Goal: Register for event/course

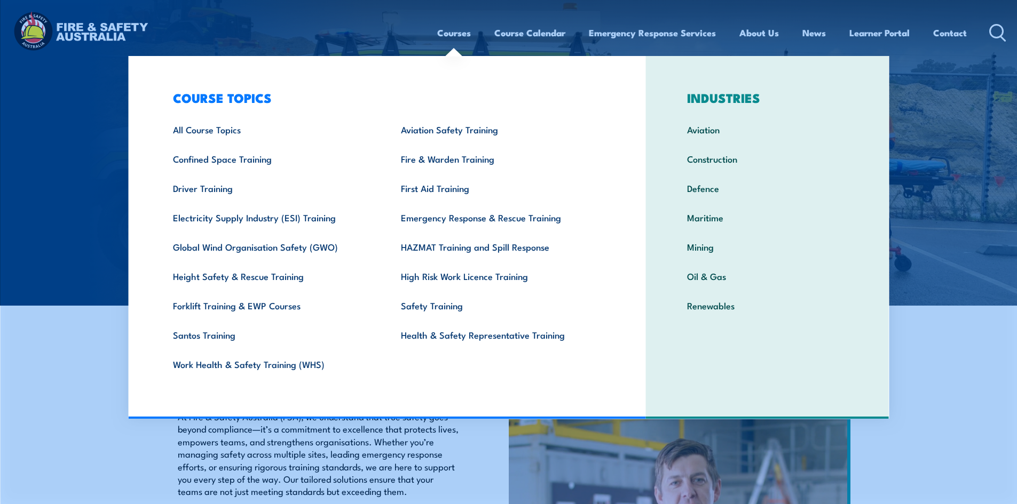
click at [454, 35] on link "Courses" at bounding box center [454, 33] width 34 height 28
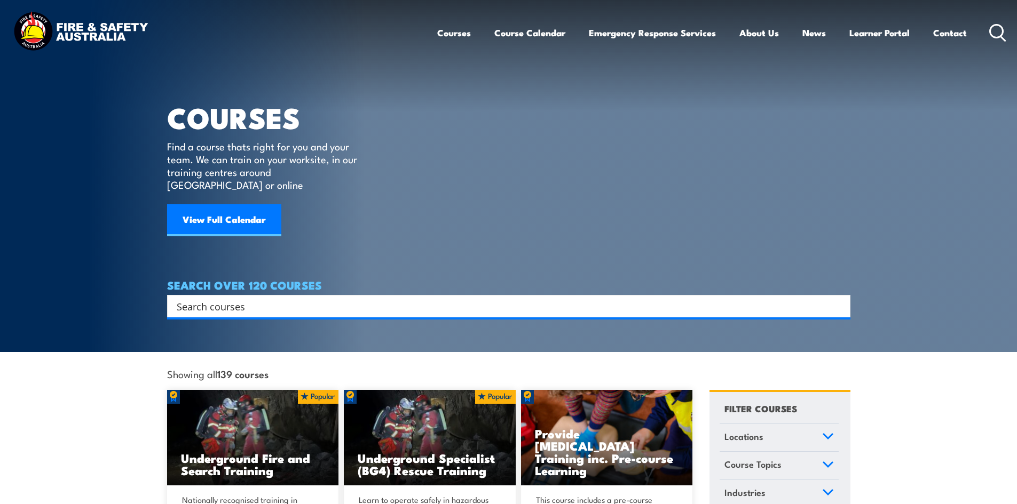
drag, startPoint x: 515, startPoint y: 33, endPoint x: 423, endPoint y: 104, distance: 115.6
click at [410, 105] on article "COURSES Find a course thats right for you and your team. We can train on your w…" at bounding box center [508, 159] width 683 height 318
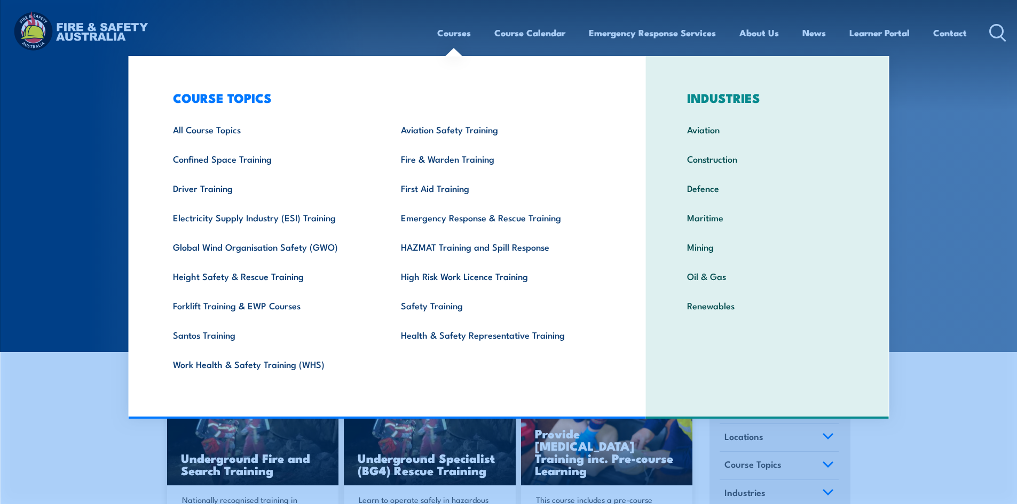
click at [447, 33] on link "Courses" at bounding box center [454, 33] width 34 height 28
click at [418, 332] on link "Health & Safety Representative Training" at bounding box center [498, 334] width 228 height 29
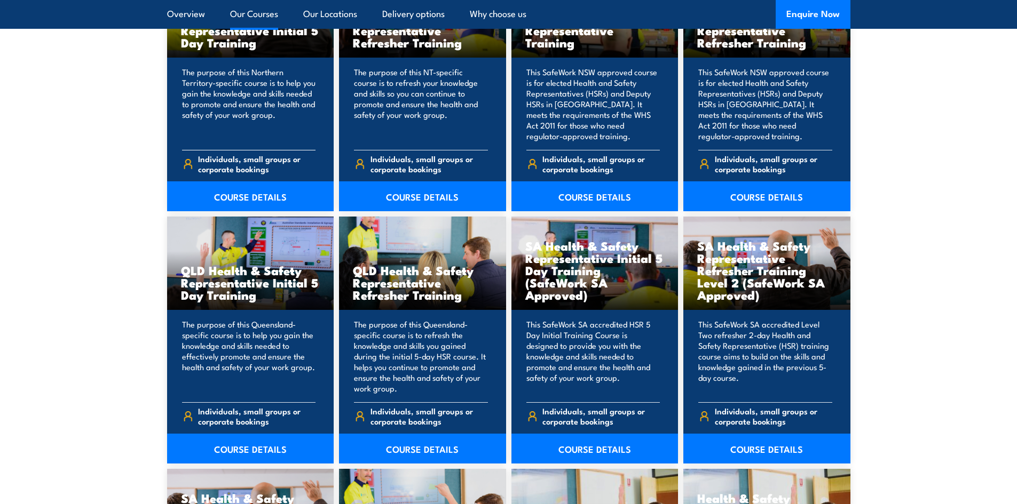
scroll to position [1281, 0]
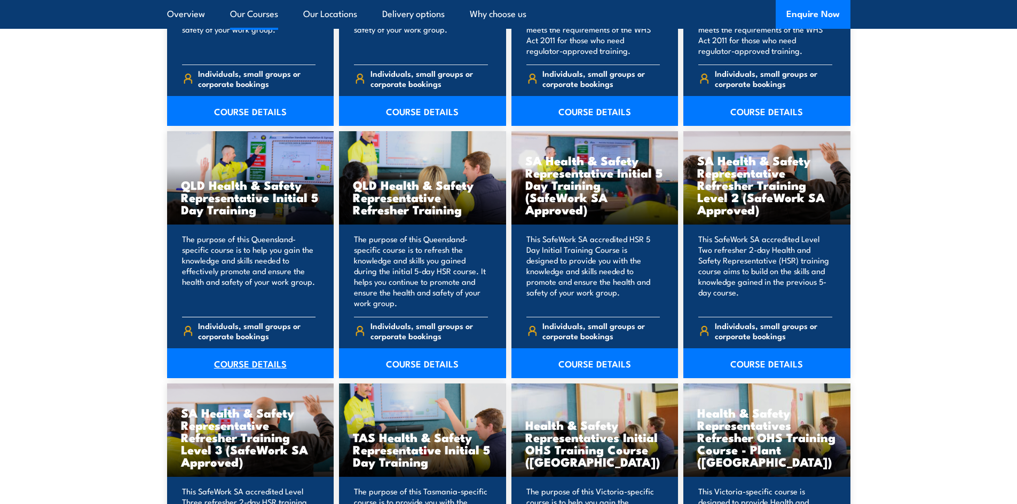
drag, startPoint x: 236, startPoint y: 364, endPoint x: 226, endPoint y: 365, distance: 10.7
click at [226, 365] on link "COURSE DETAILS" at bounding box center [250, 364] width 167 height 30
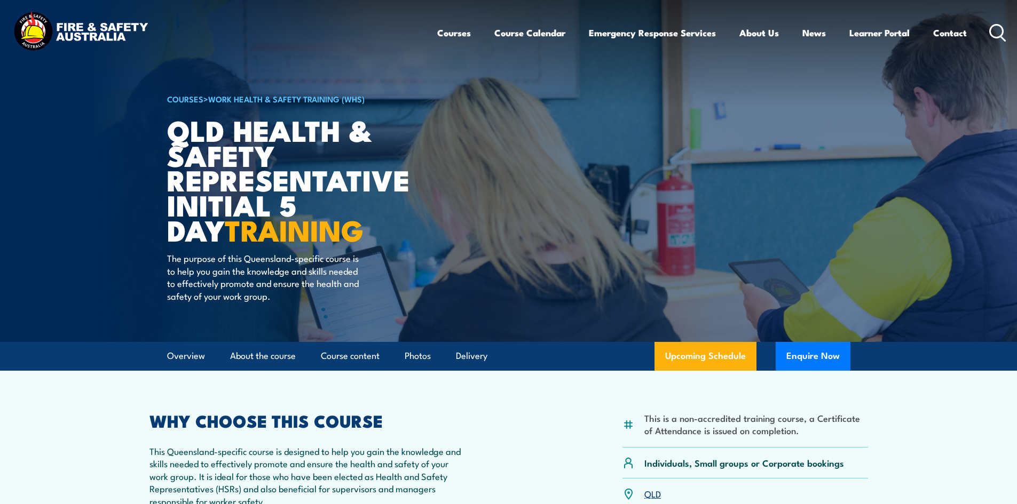
drag, startPoint x: 445, startPoint y: 3, endPoint x: 108, endPoint y: 251, distance: 418.8
click at [108, 257] on img at bounding box center [508, 171] width 1017 height 342
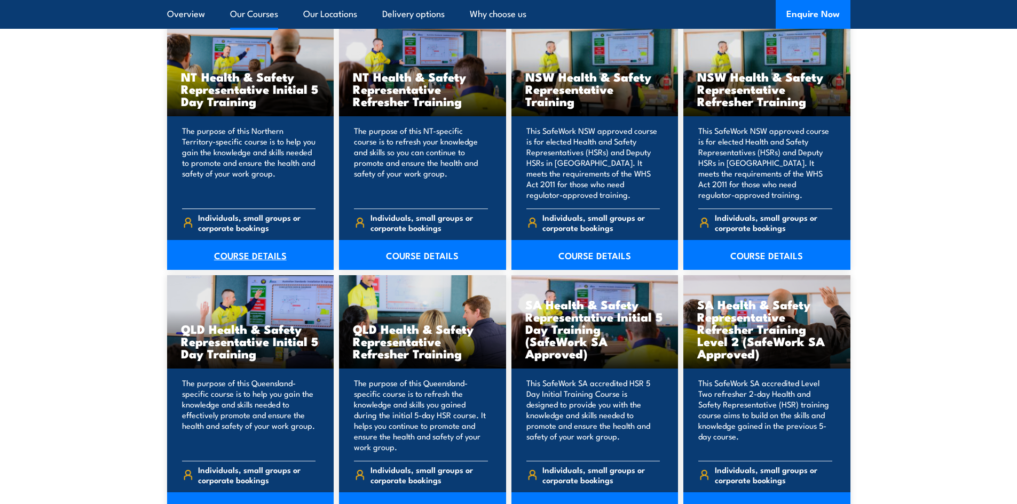
scroll to position [880, 0]
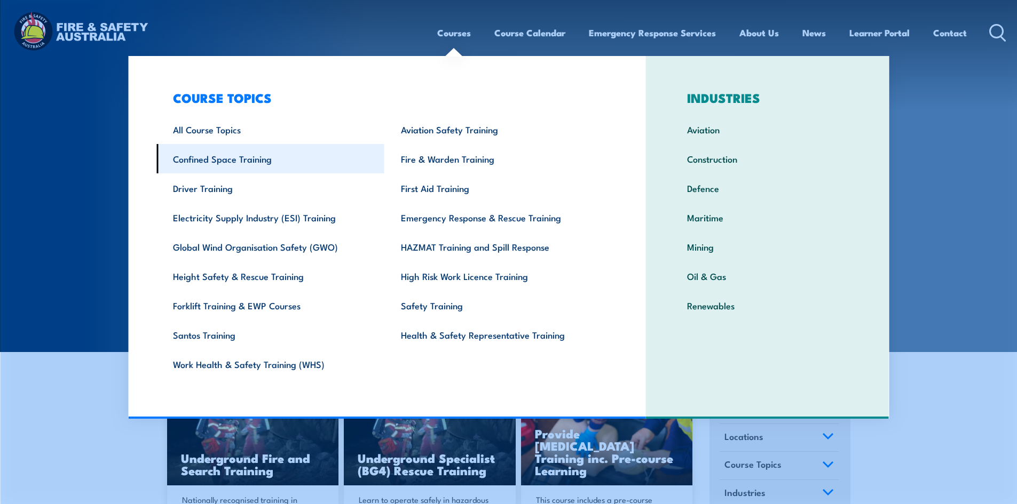
click at [203, 161] on link "Confined Space Training" at bounding box center [270, 158] width 228 height 29
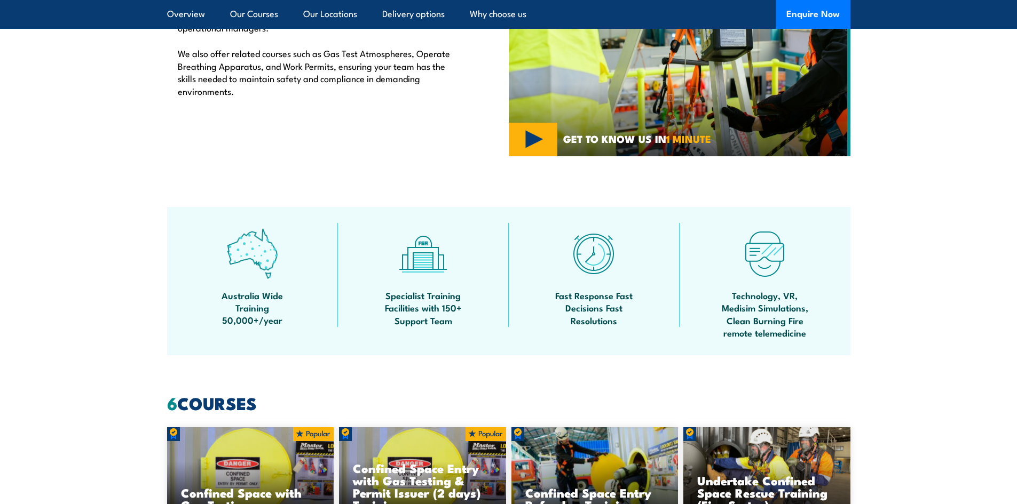
scroll to position [747, 0]
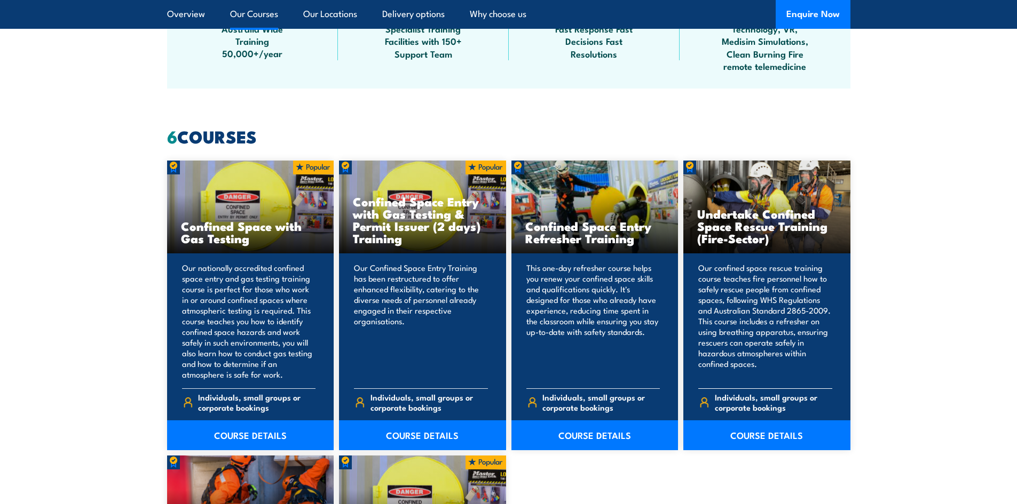
drag, startPoint x: 755, startPoint y: 226, endPoint x: 794, endPoint y: 224, distance: 39.1
click at [794, 224] on h3 "Undertake Confined Space Rescue Training (Fire-Sector)" at bounding box center [766, 226] width 139 height 37
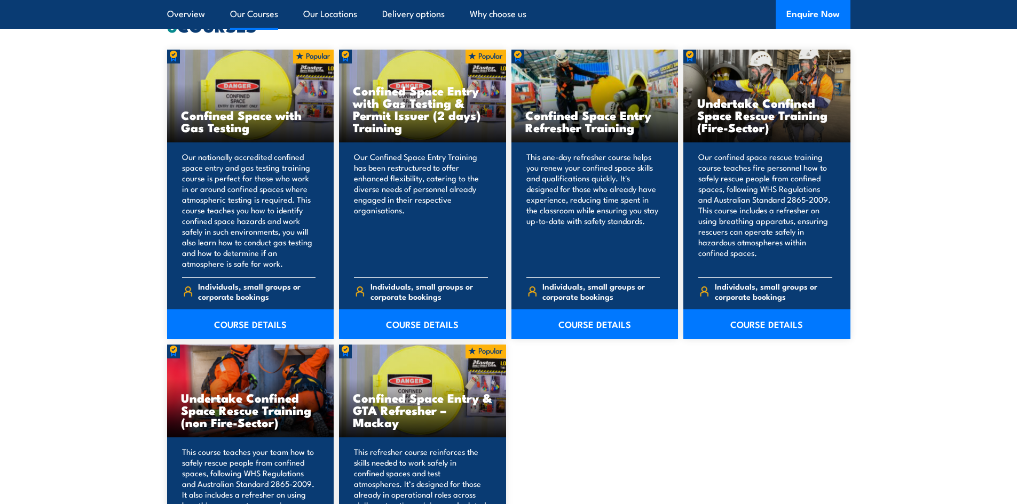
scroll to position [854, 0]
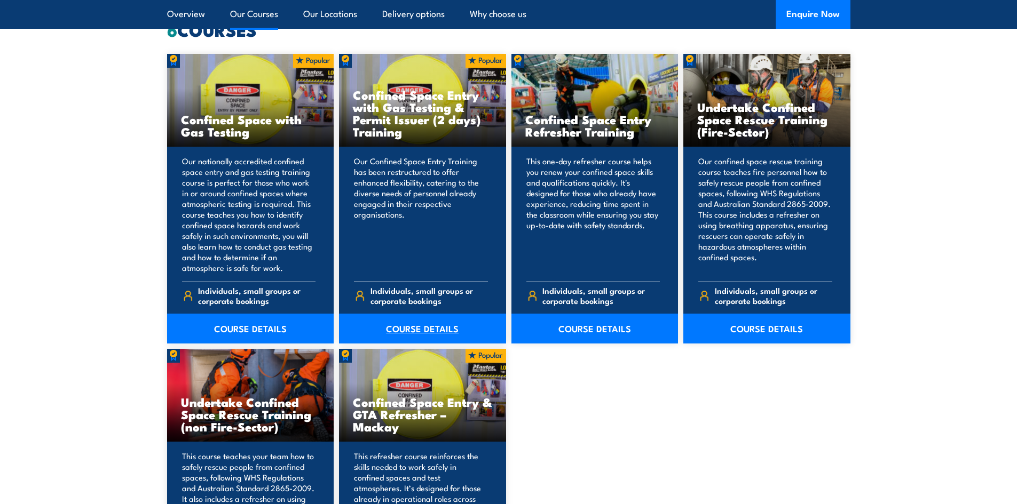
click at [404, 331] on link "COURSE DETAILS" at bounding box center [422, 329] width 167 height 30
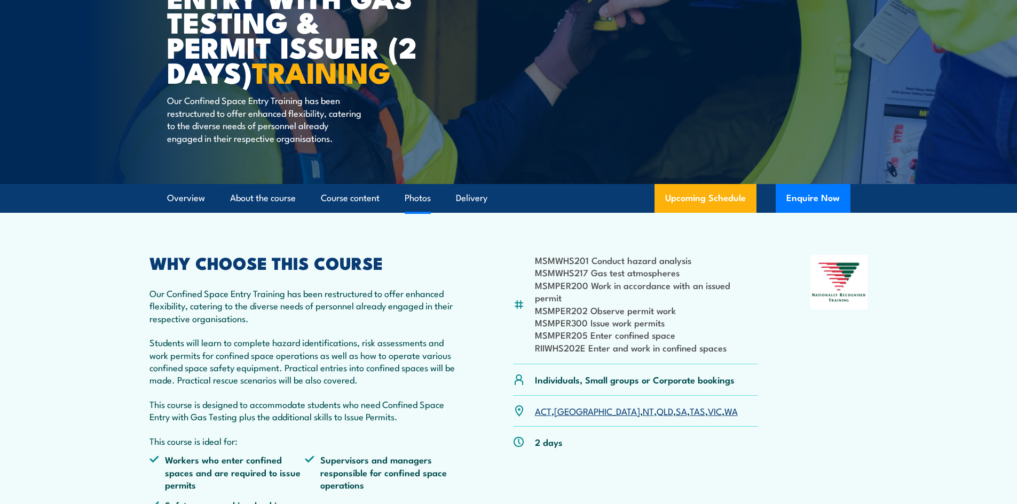
scroll to position [160, 0]
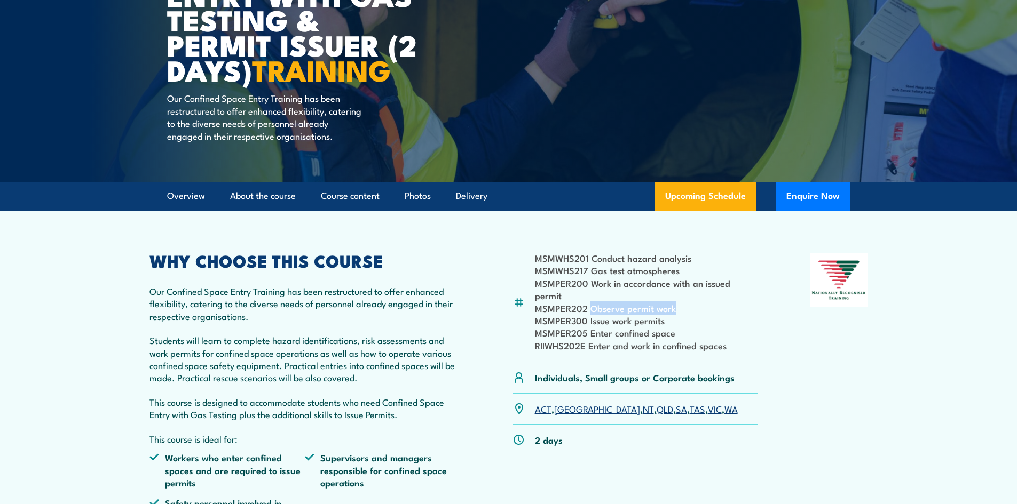
drag, startPoint x: 589, startPoint y: 307, endPoint x: 674, endPoint y: 306, distance: 84.9
click at [674, 306] on li "MSMPER202 Observe permit work" at bounding box center [647, 308] width 224 height 12
drag, startPoint x: 583, startPoint y: 284, endPoint x: 611, endPoint y: 272, distance: 30.1
click at [677, 276] on li "MSMWHS217 Gas test atmospheres" at bounding box center [647, 270] width 224 height 12
drag, startPoint x: 589, startPoint y: 271, endPoint x: 691, endPoint y: 270, distance: 102.5
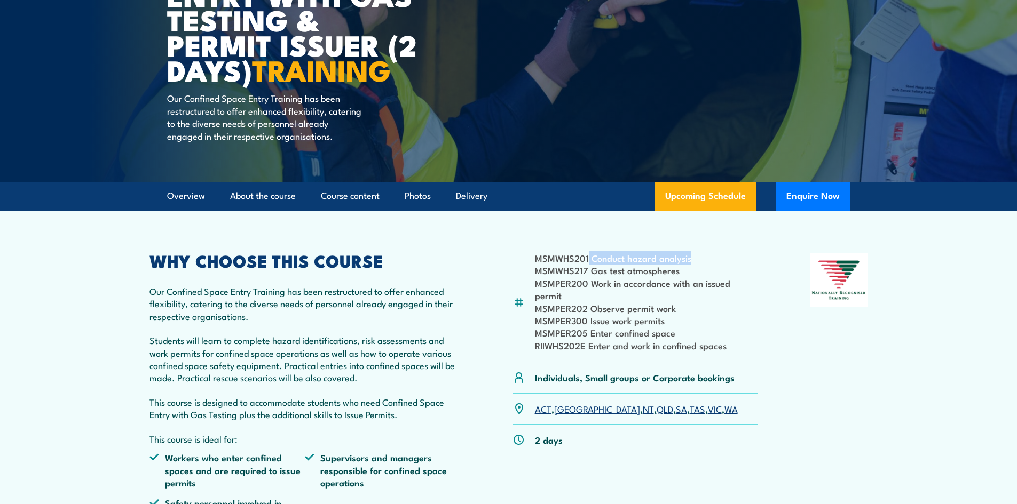
click at [691, 264] on li "MSMWHS201 Conduct hazard analysis" at bounding box center [647, 258] width 224 height 12
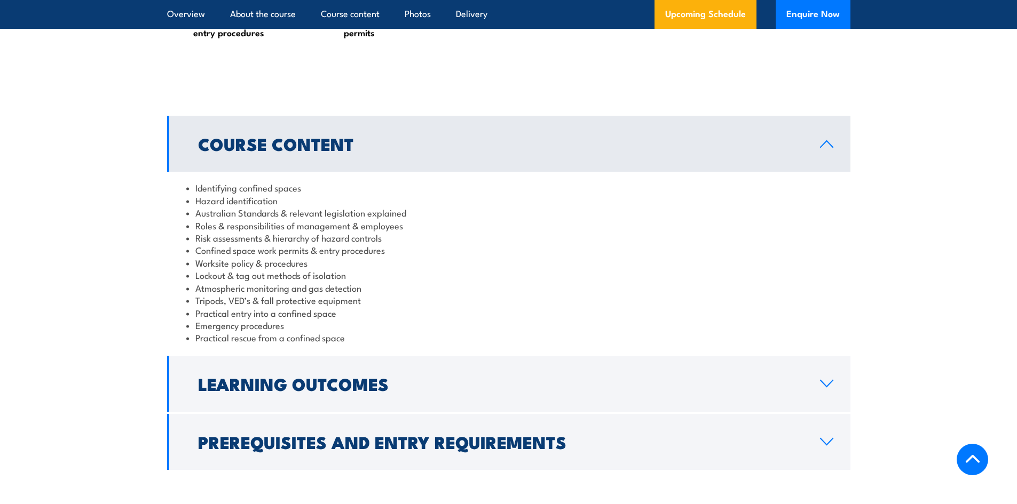
scroll to position [1014, 0]
